Goal: Answer question/provide support: Answer question/provide support

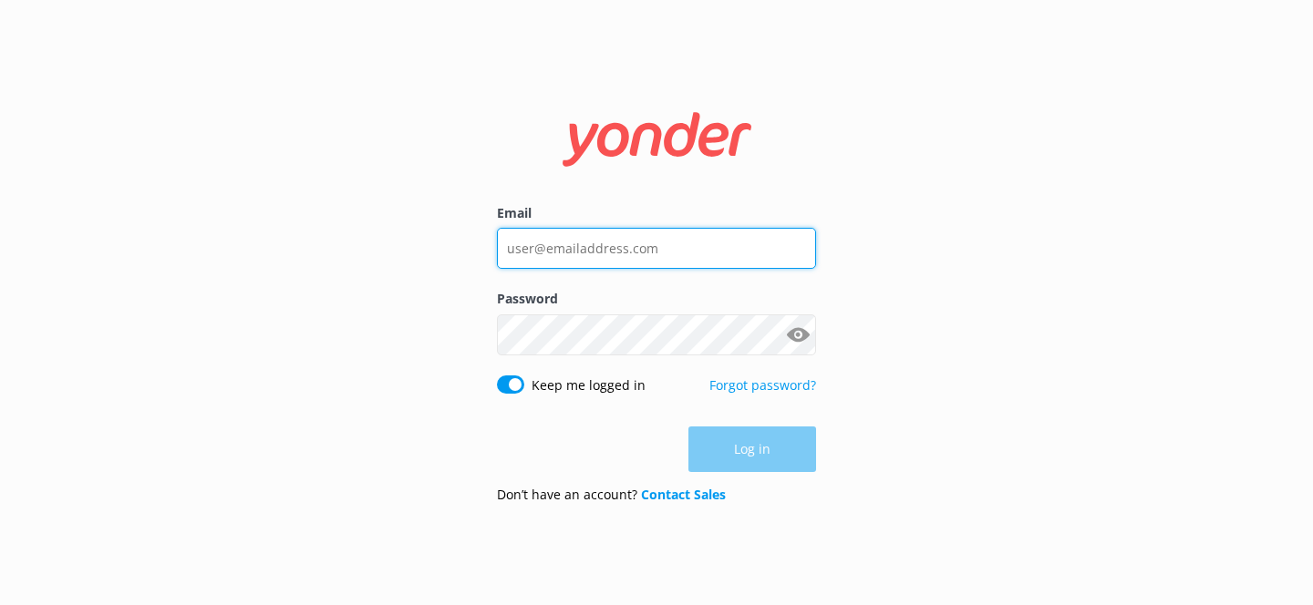
type input "[EMAIL_ADDRESS][DOMAIN_NAME]"
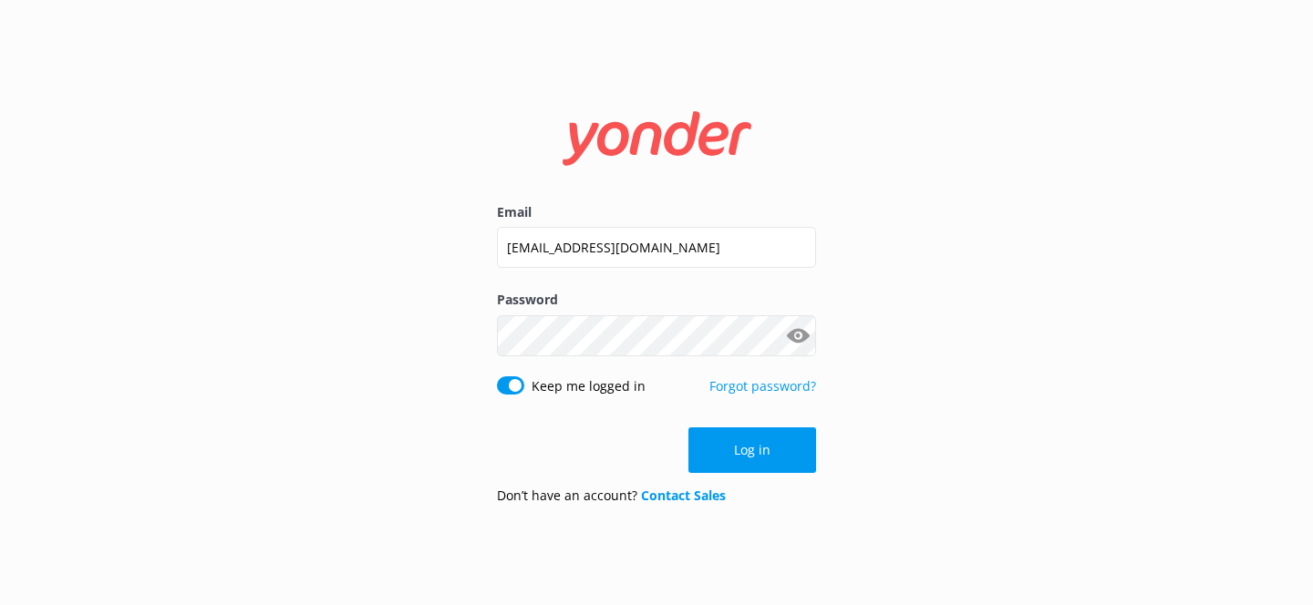
click at [746, 448] on div "Log in" at bounding box center [656, 451] width 319 height 46
click at [746, 448] on button "Log in" at bounding box center [752, 451] width 128 height 46
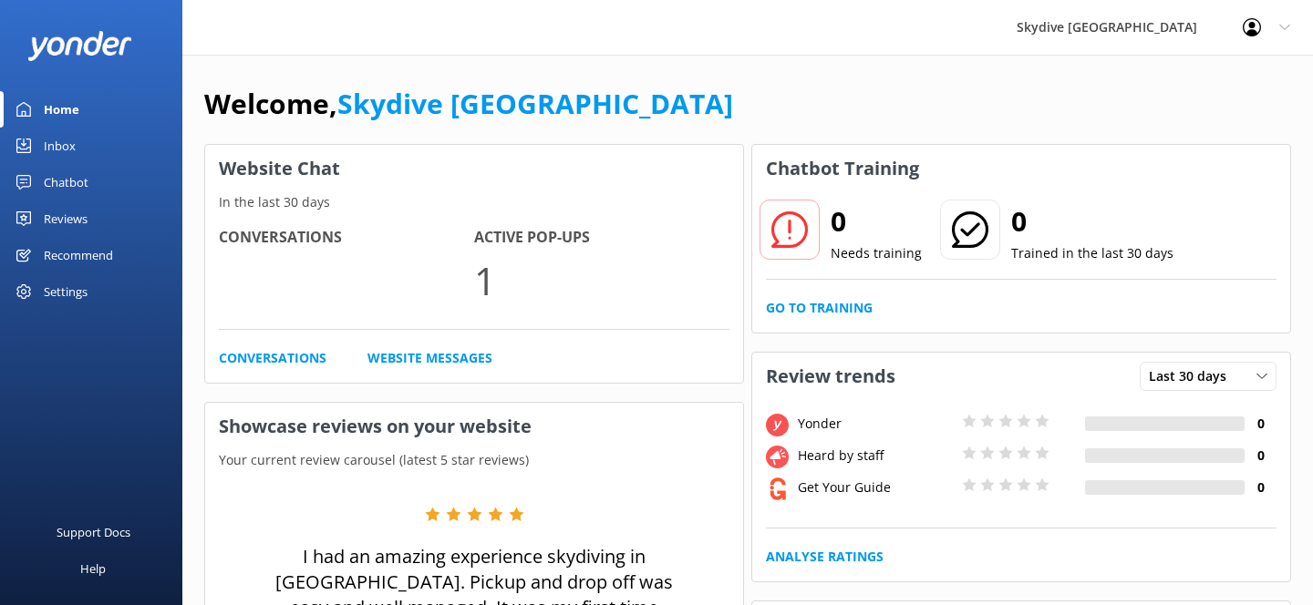
click at [70, 143] on div "Inbox" at bounding box center [60, 146] width 32 height 36
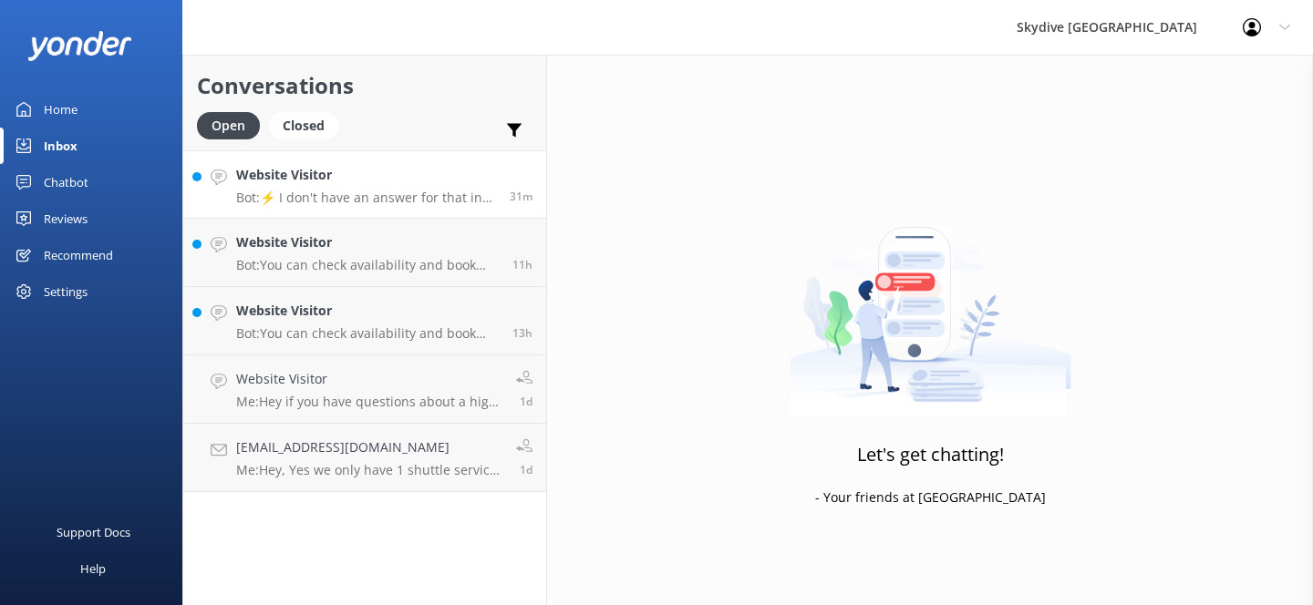
click at [408, 199] on p "Bot: ⚡ I don't have an answer for that in my knowledge base. Please try and rep…" at bounding box center [366, 198] width 260 height 16
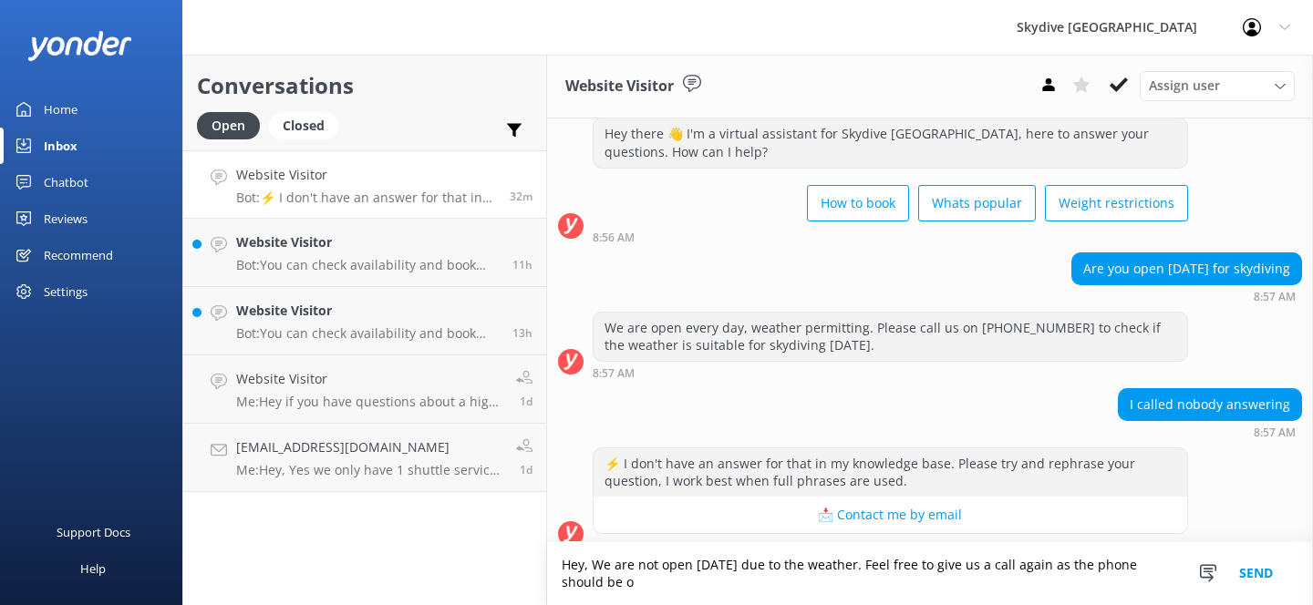
scroll to position [66, 0]
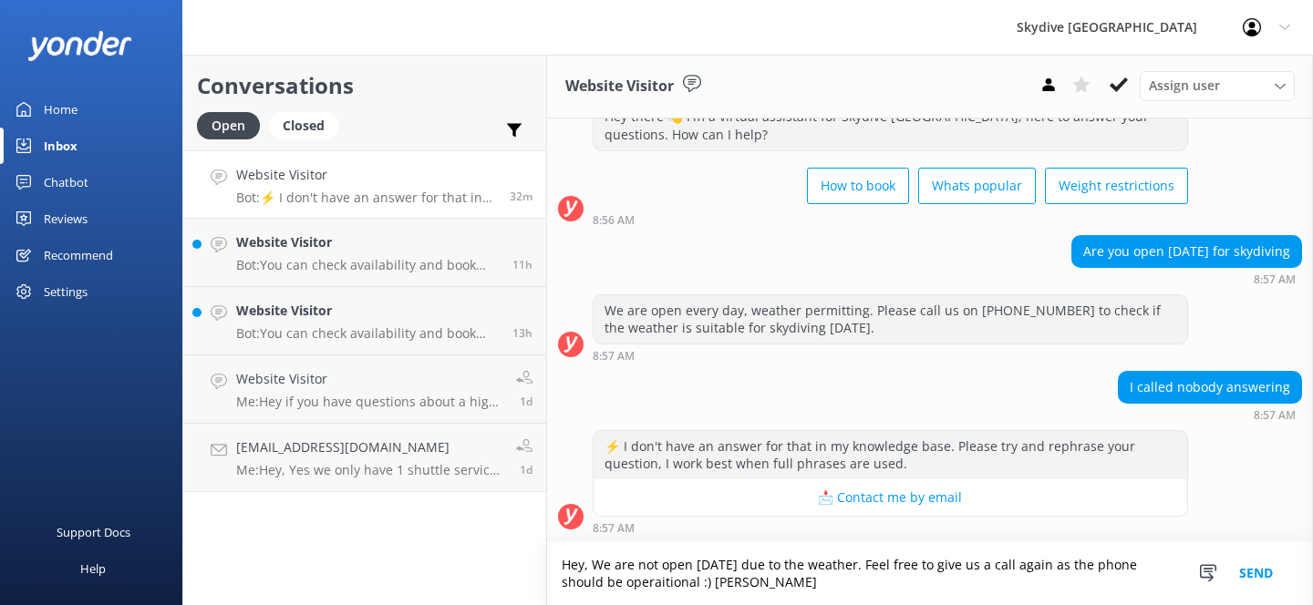
click at [624, 581] on textarea "Hey, We are not open [DATE] due to the weather. Feel free to give us a call aga…" at bounding box center [930, 574] width 766 height 63
click at [616, 584] on textarea "Hey, We are not open [DATE] due to the weather. Feel free to give us a call aga…" at bounding box center [930, 574] width 766 height 63
click at [648, 583] on textarea "Hey, We are not open [DATE] due to the weather. Feel free to give us a call aga…" at bounding box center [930, 574] width 766 height 63
type textarea "Hey, We are not open [DATE] due to the weather. Feel free to give us a call aga…"
click at [1259, 580] on button "Send" at bounding box center [1256, 574] width 68 height 63
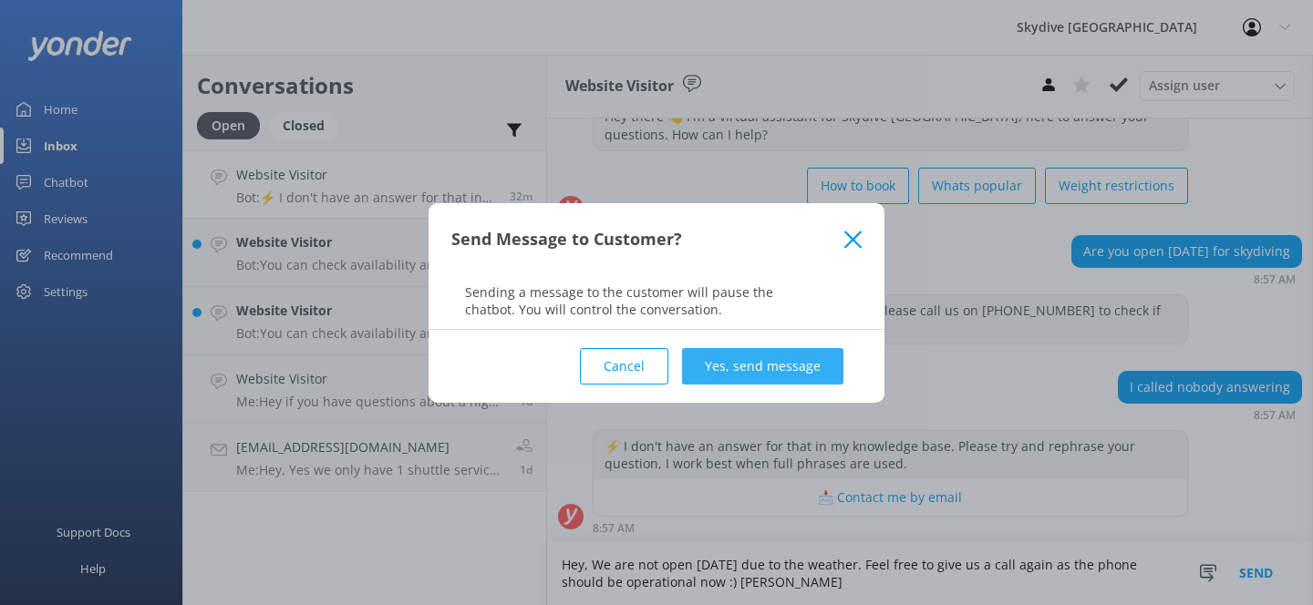
click at [770, 351] on button "Yes, send message" at bounding box center [762, 366] width 161 height 36
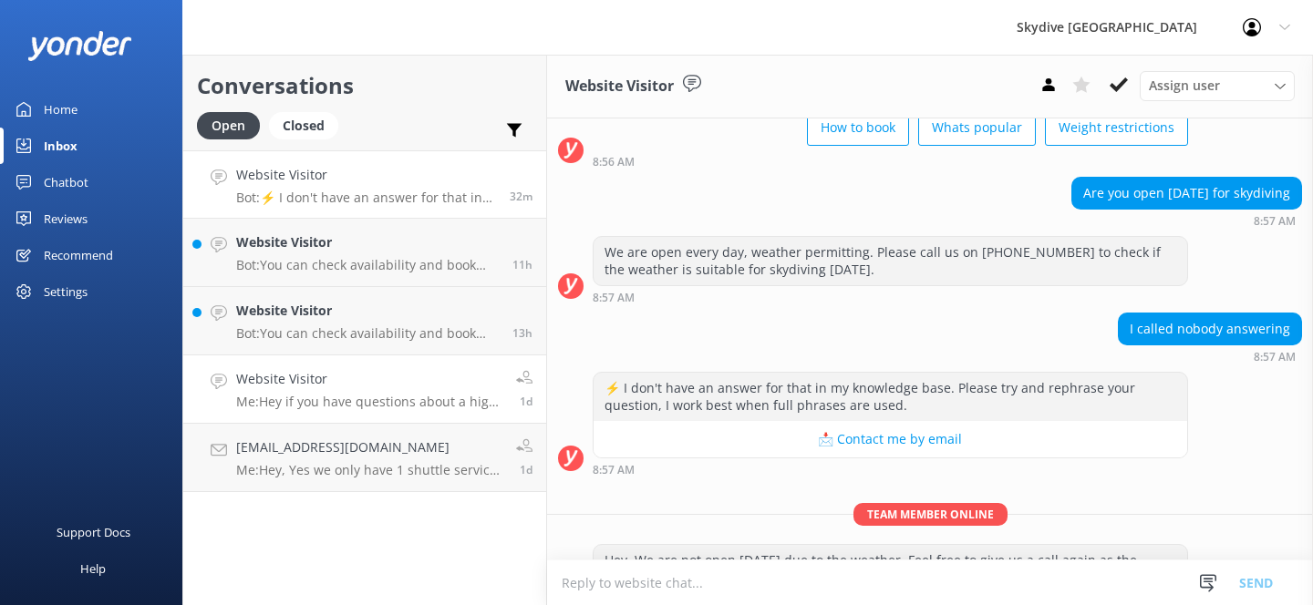
scroll to position [184, 0]
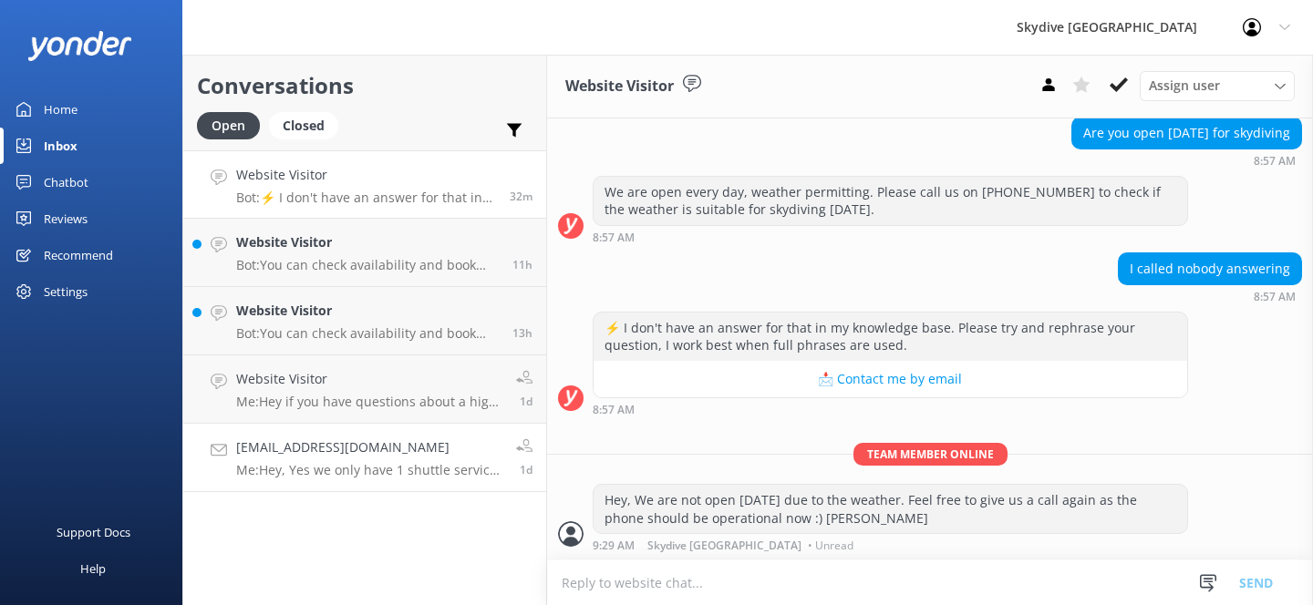
click at [367, 460] on div "[EMAIL_ADDRESS][DOMAIN_NAME] Me: Hey, Yes we only have 1 shuttle service per da…" at bounding box center [369, 458] width 266 height 40
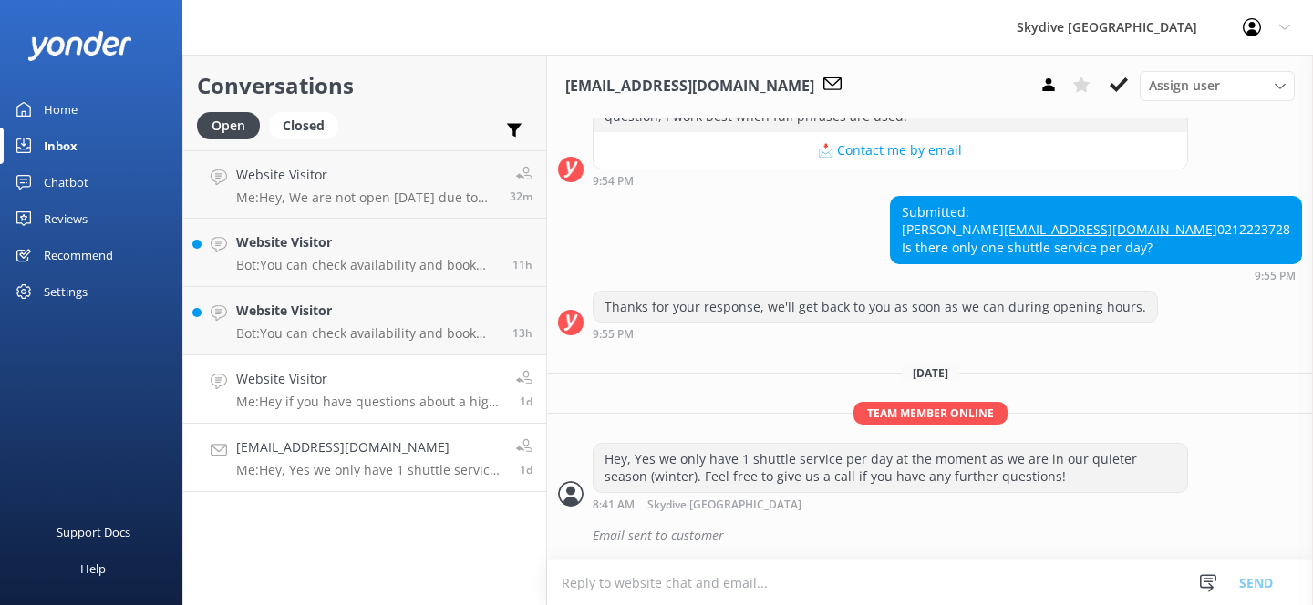
scroll to position [1514, 0]
click at [400, 384] on h4 "Website Visitor" at bounding box center [369, 379] width 266 height 20
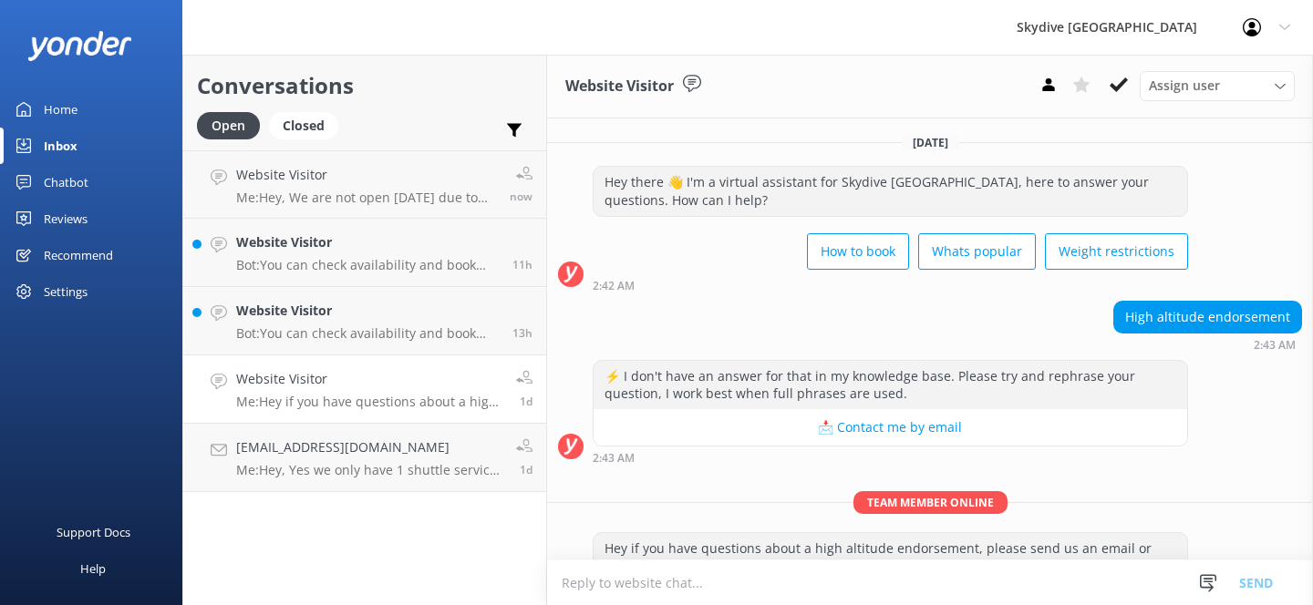
scroll to position [48, 0]
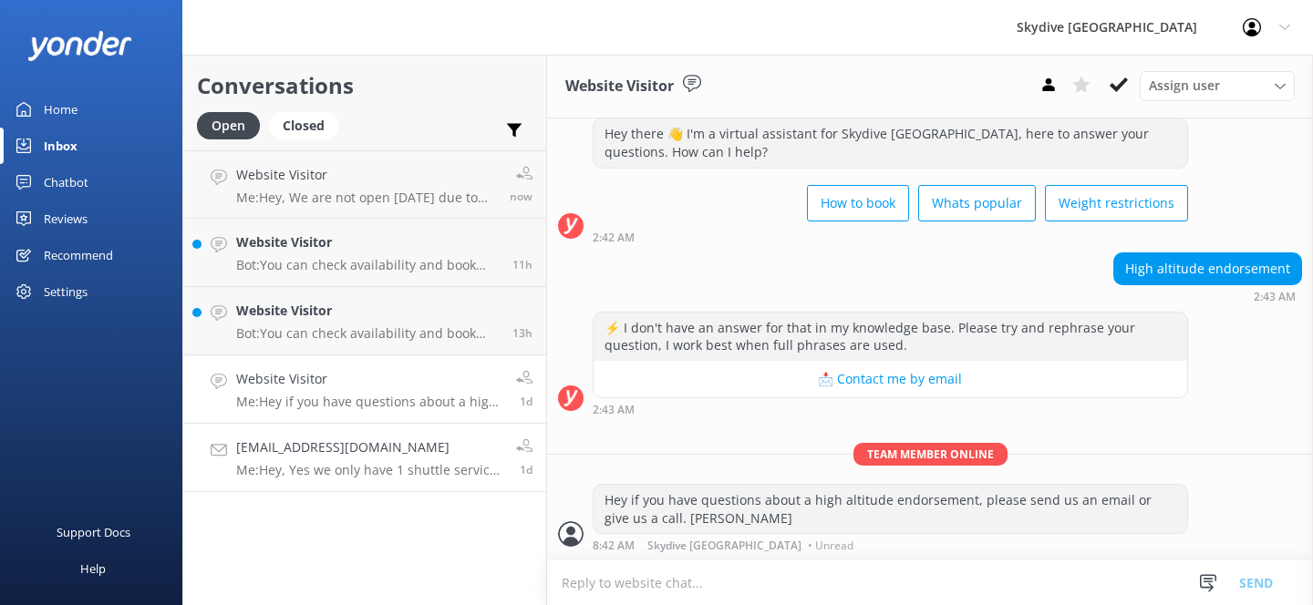
click at [398, 457] on h4 "[EMAIL_ADDRESS][DOMAIN_NAME]" at bounding box center [369, 448] width 266 height 20
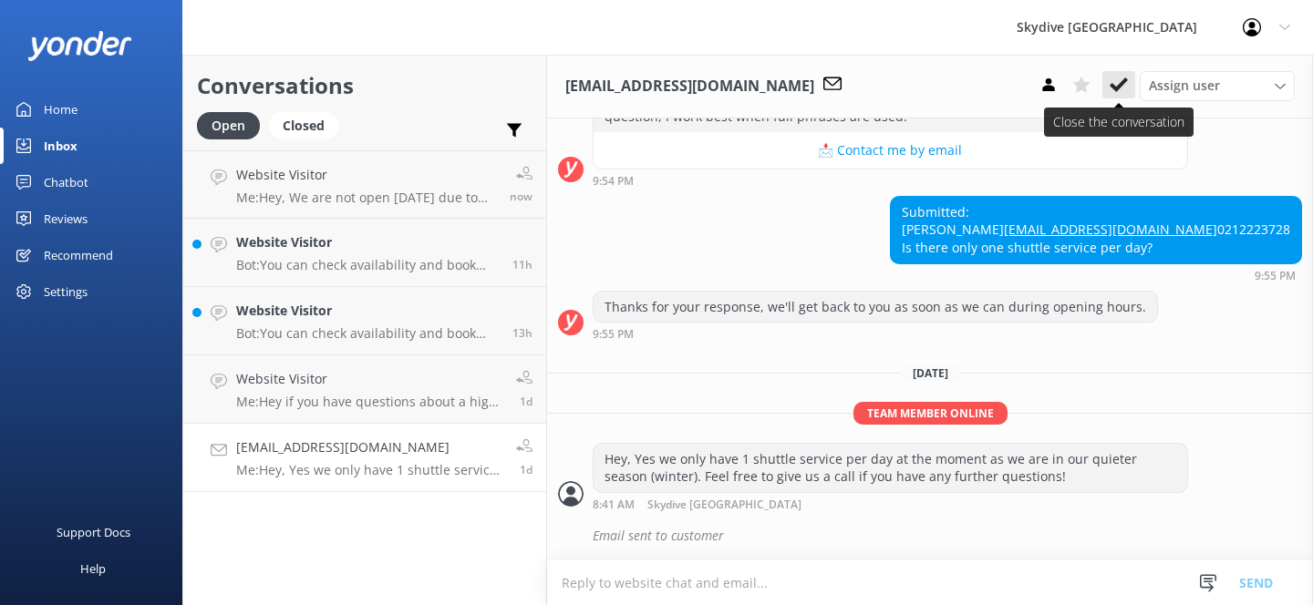
scroll to position [1514, 0]
click at [1116, 87] on use at bounding box center [1119, 85] width 18 height 15
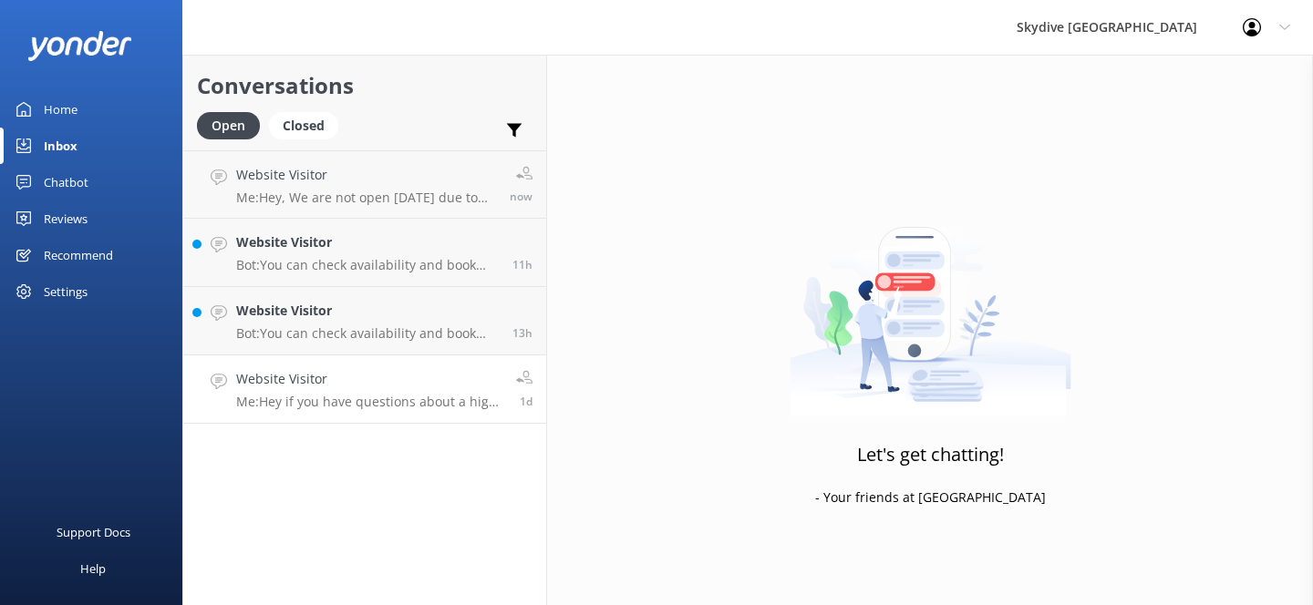
click at [461, 387] on h4 "Website Visitor" at bounding box center [369, 379] width 266 height 20
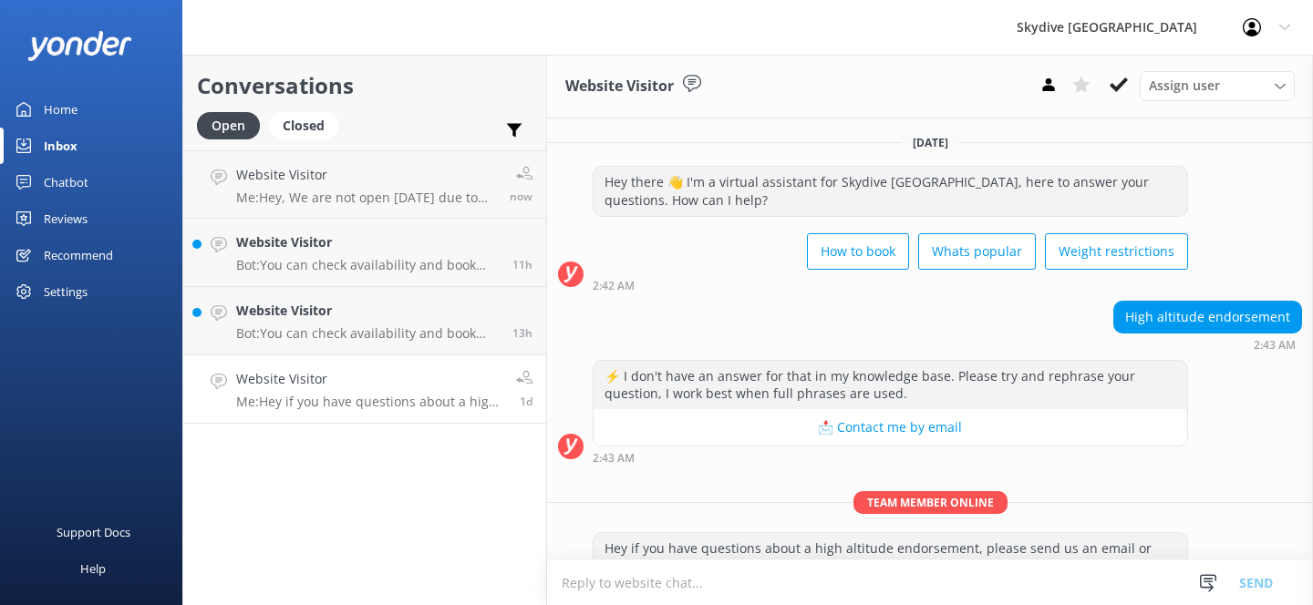
scroll to position [48, 0]
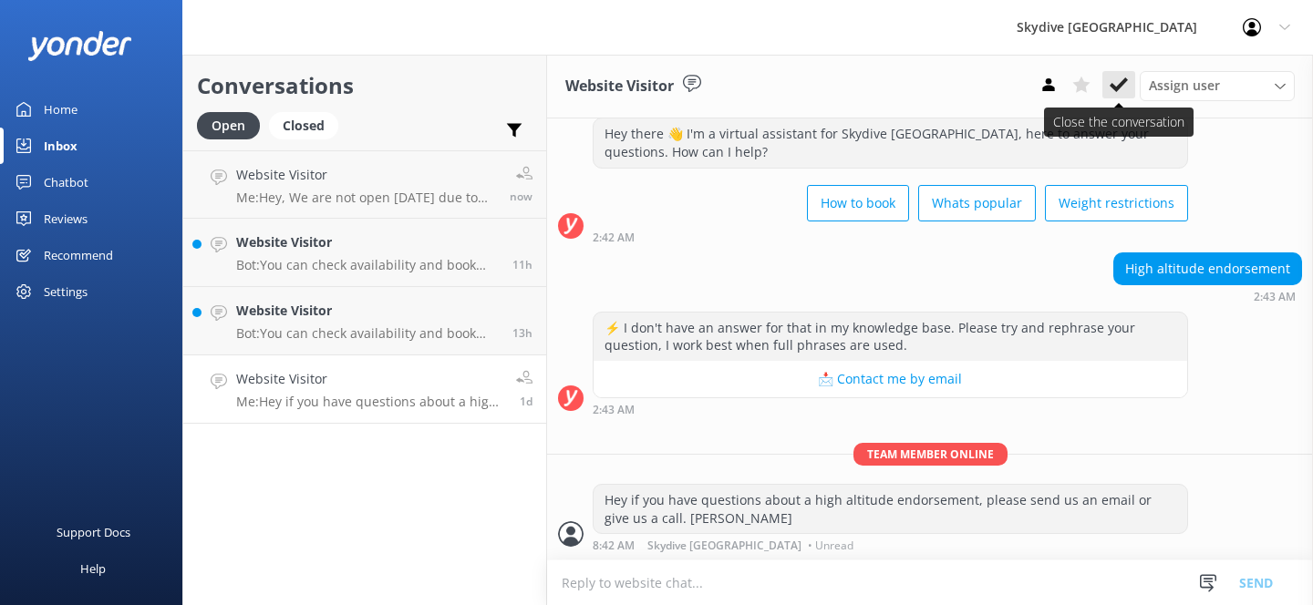
click at [1110, 85] on icon at bounding box center [1119, 85] width 18 height 18
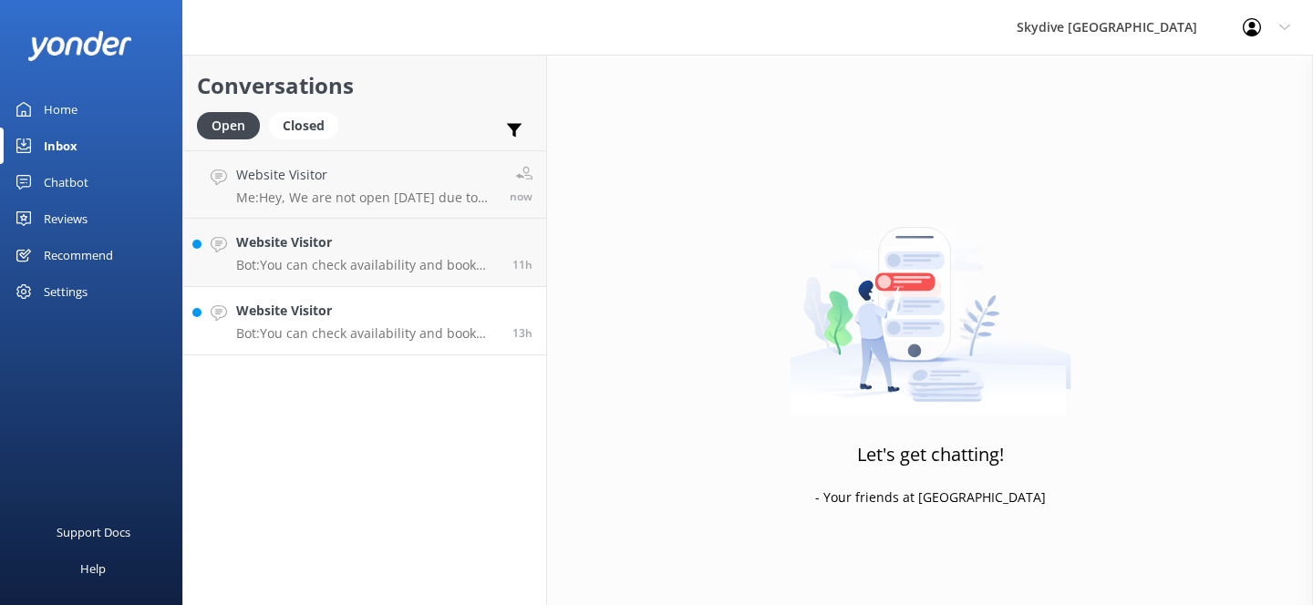
click at [424, 309] on h4 "Website Visitor" at bounding box center [367, 311] width 263 height 20
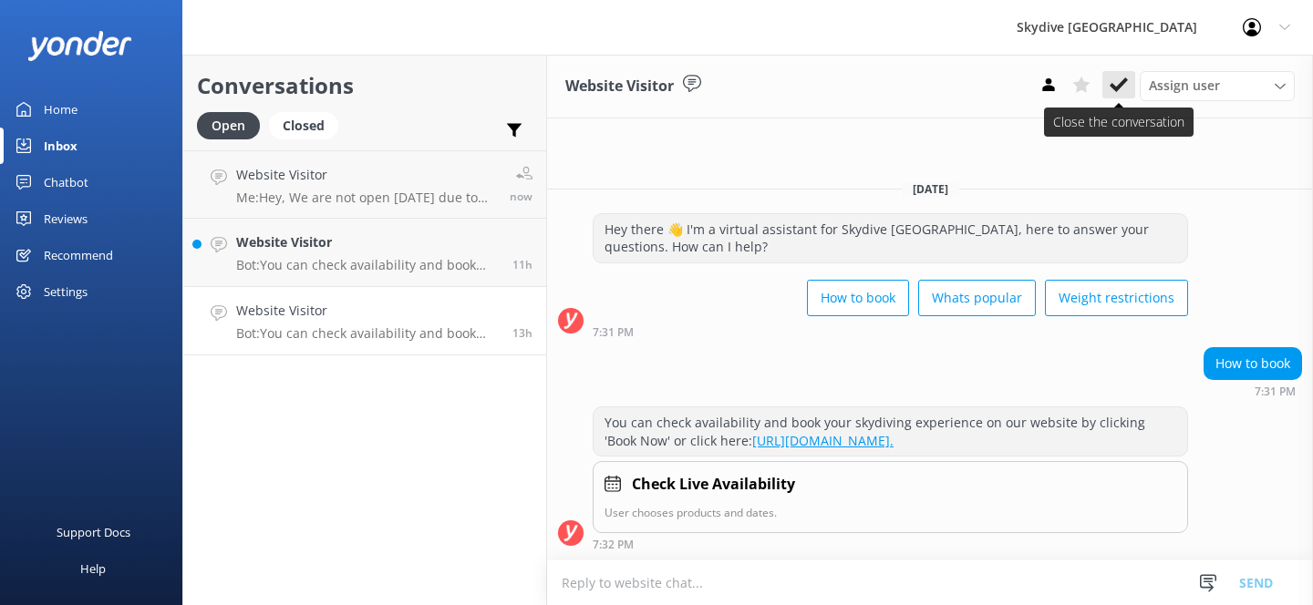
click at [1125, 90] on icon at bounding box center [1119, 85] width 18 height 18
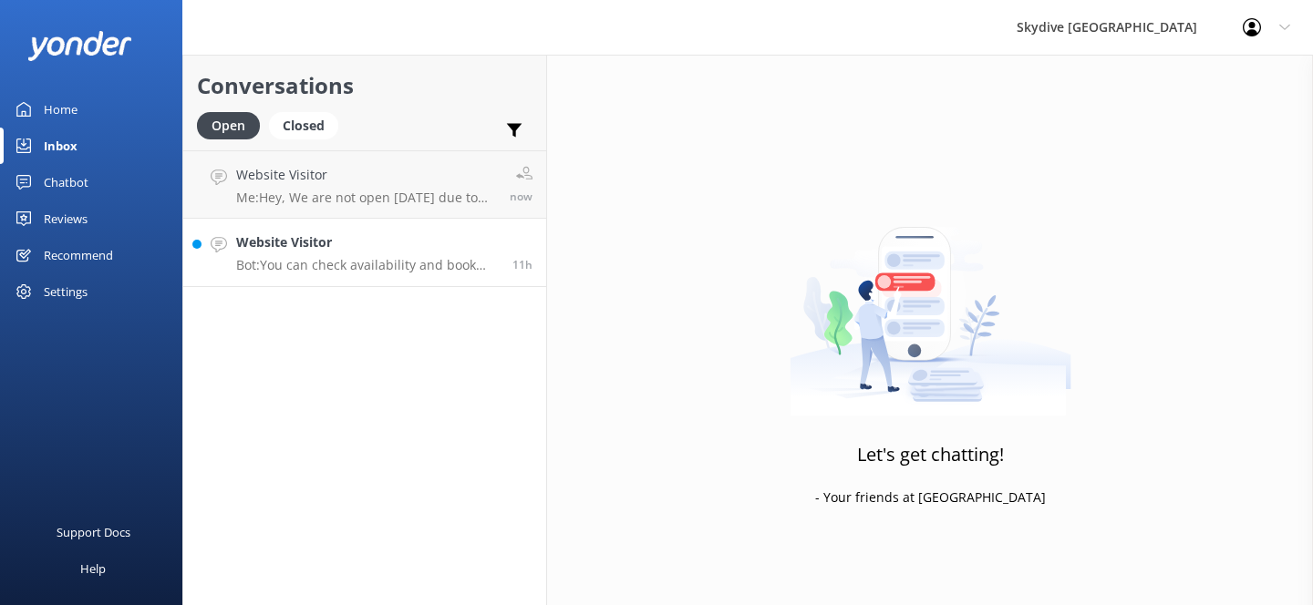
click at [473, 270] on p "Bot: You can check availability and book your skydiving experience on our websi…" at bounding box center [367, 265] width 263 height 16
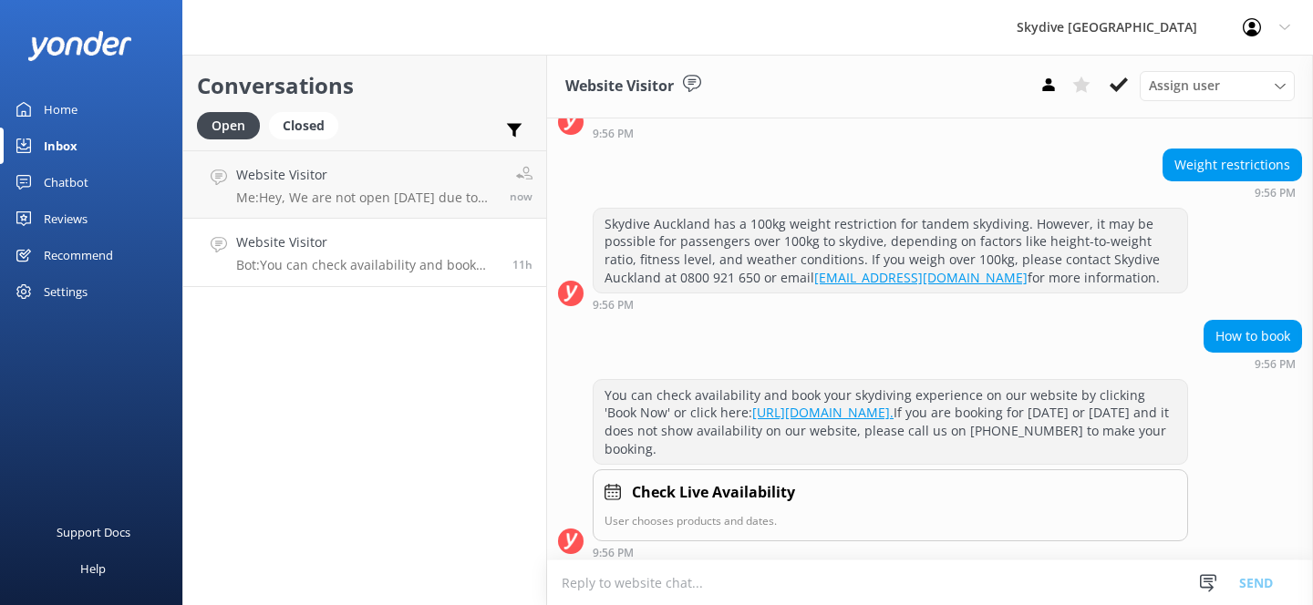
scroll to position [160, 0]
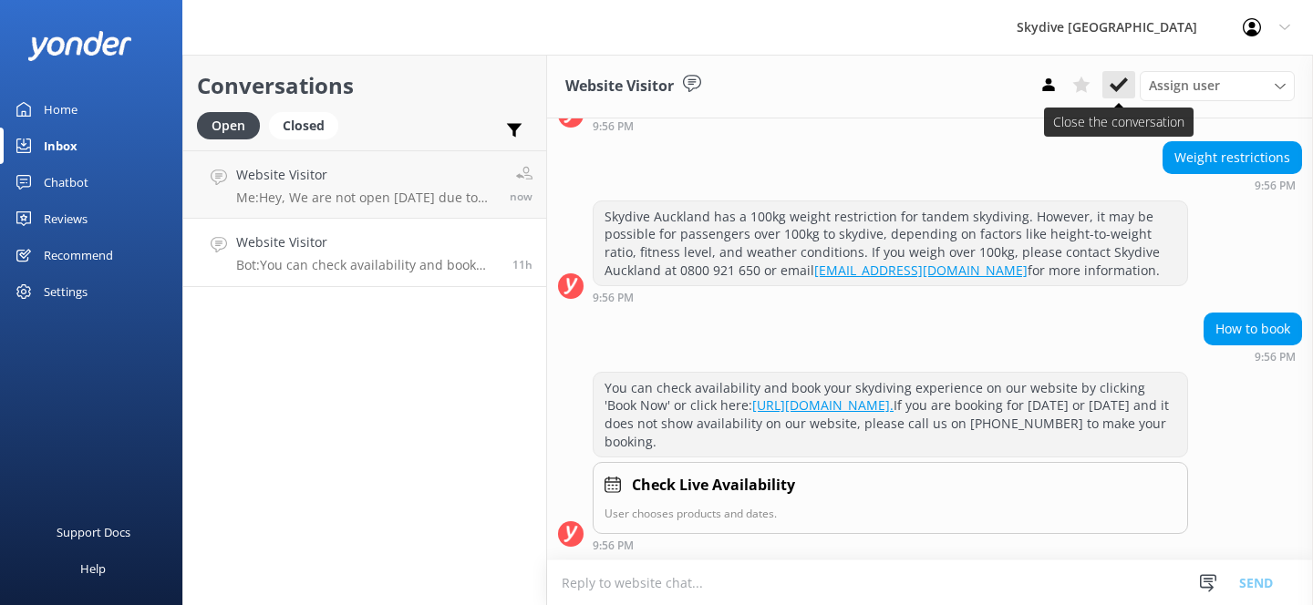
click at [1123, 91] on icon at bounding box center [1119, 85] width 18 height 18
